Goal: Task Accomplishment & Management: Manage account settings

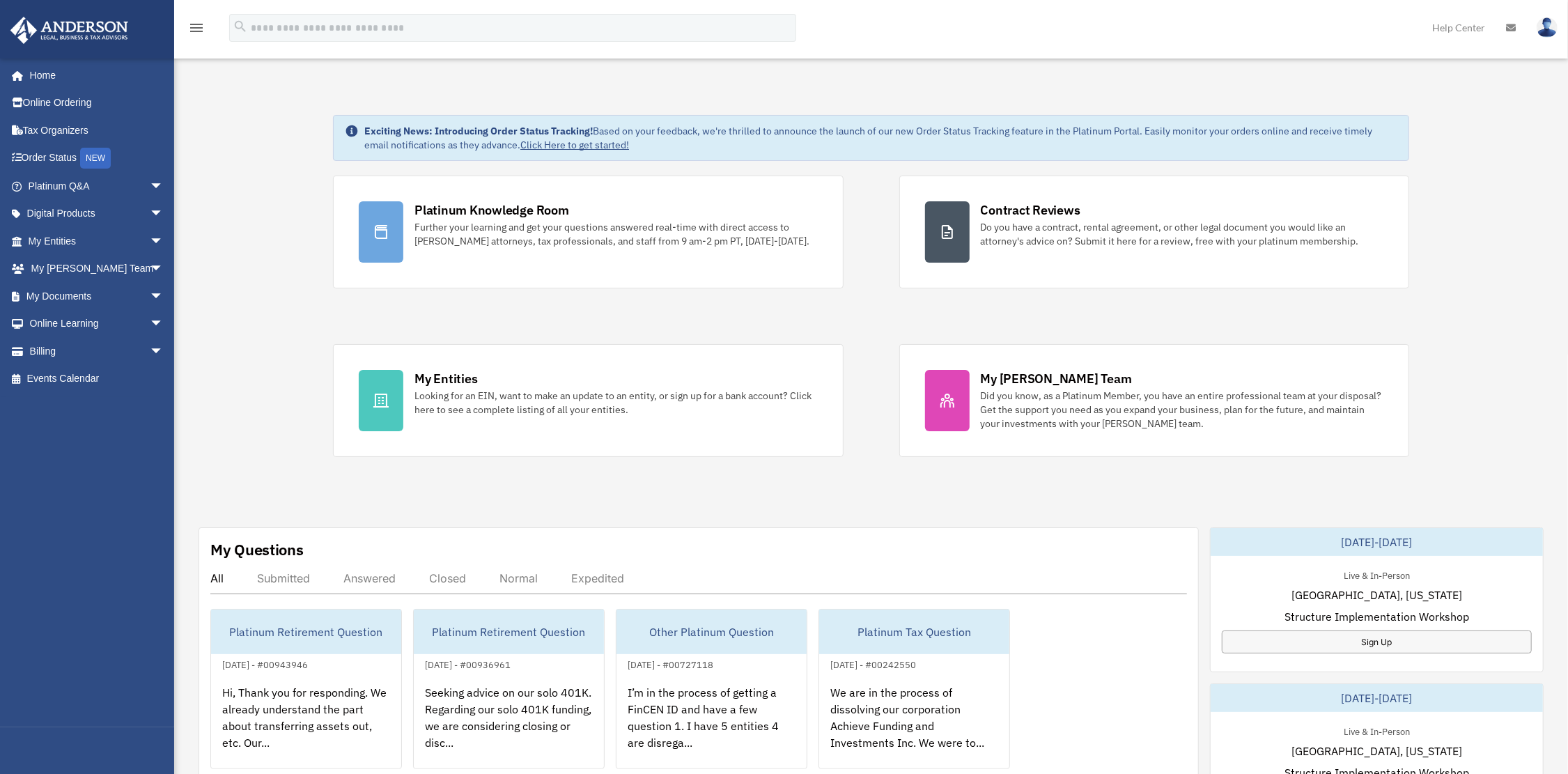
click at [1544, 29] on img at bounding box center [1547, 27] width 21 height 20
click at [1548, 27] on img at bounding box center [1547, 27] width 21 height 20
click at [1544, 28] on img at bounding box center [1547, 27] width 21 height 20
click at [1548, 23] on img at bounding box center [1547, 27] width 21 height 20
click at [1546, 29] on img at bounding box center [1547, 27] width 21 height 20
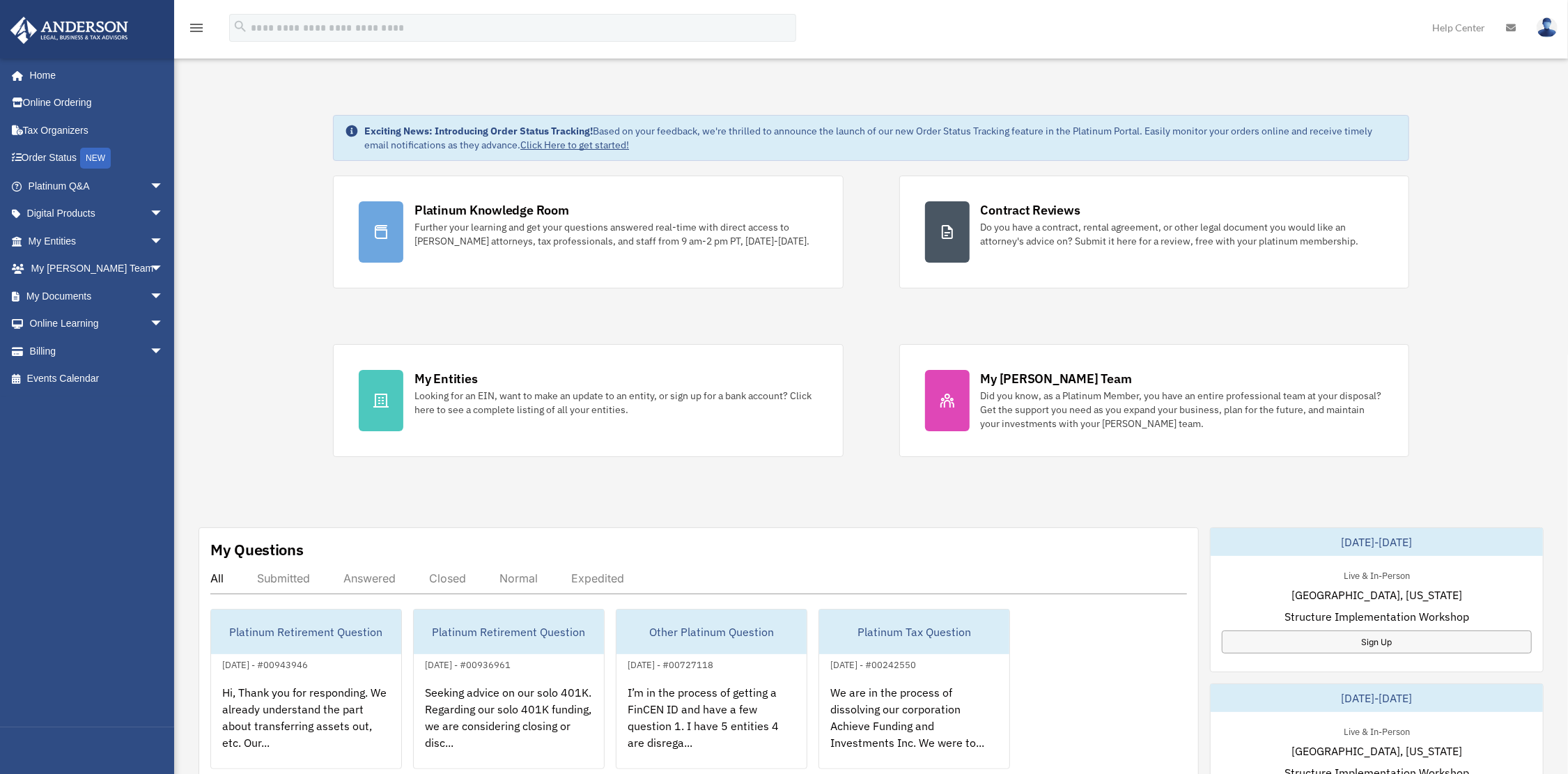
click at [1546, 29] on img at bounding box center [1547, 27] width 21 height 20
click at [1284, 121] on link "Logout" at bounding box center [1338, 122] width 139 height 29
